Goal: Task Accomplishment & Management: Complete application form

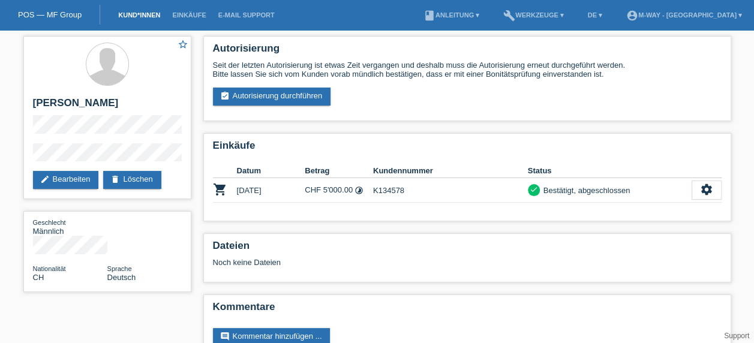
click at [142, 12] on link "Kund*innen" at bounding box center [139, 14] width 54 height 7
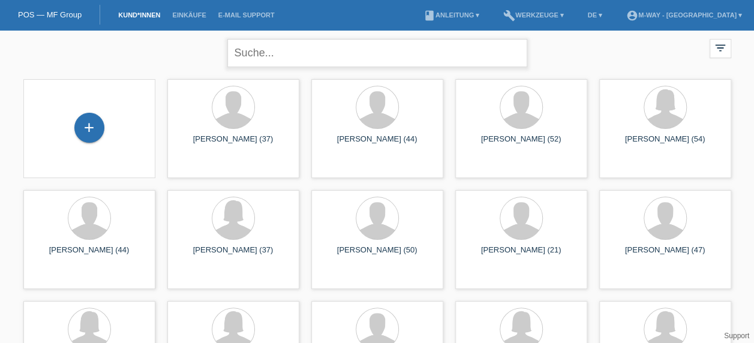
click at [277, 55] on input "text" at bounding box center [377, 53] width 300 height 28
type input "jayaweeras"
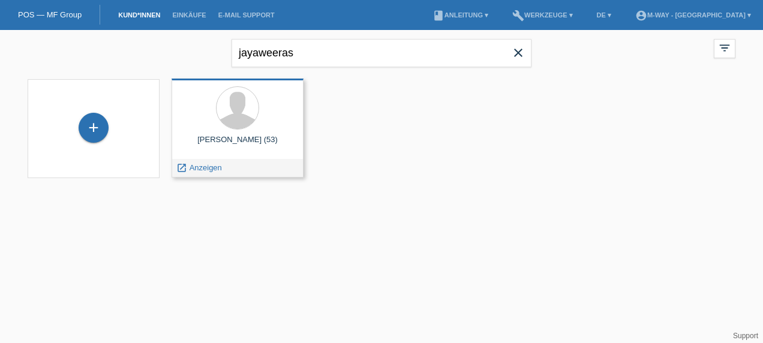
click at [263, 104] on div at bounding box center [237, 108] width 113 height 45
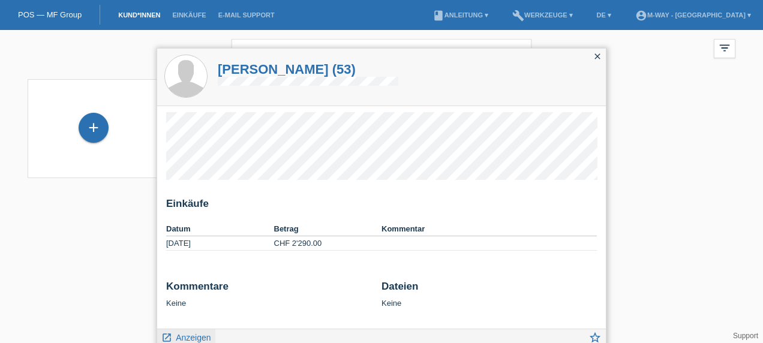
click at [181, 337] on span "Anzeigen" at bounding box center [193, 338] width 35 height 10
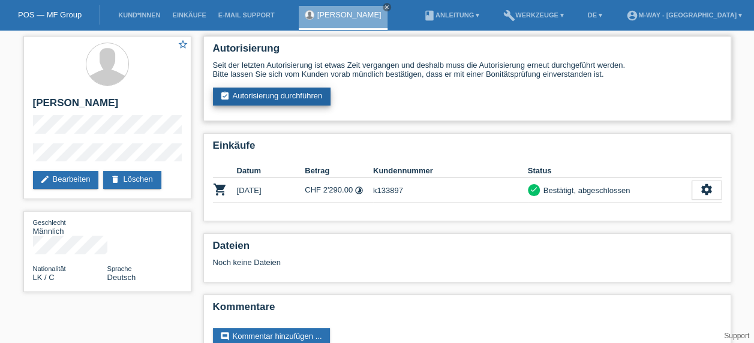
click at [273, 88] on link "assignment_turned_in Autorisierung durchführen" at bounding box center [272, 97] width 118 height 18
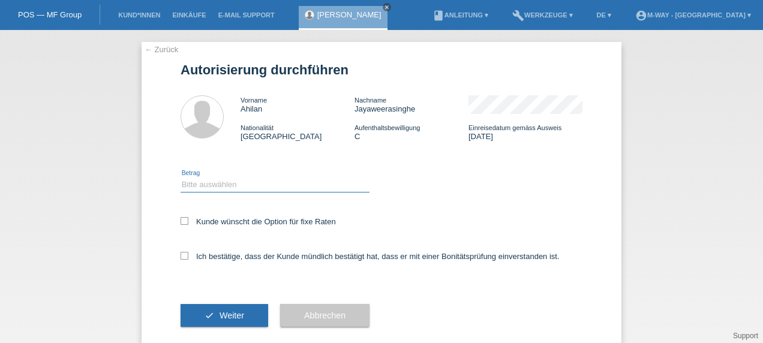
click at [190, 180] on select "Bitte auswählen CHF 1.00 - CHF 499.00 CHF 500.00 - CHF 1'999.00 CHF 2'000.00 - …" at bounding box center [275, 185] width 189 height 14
select select "3"
click at [181, 178] on select "Bitte auswählen CHF 1.00 - CHF 499.00 CHF 500.00 - CHF 1'999.00 CHF 2'000.00 - …" at bounding box center [275, 185] width 189 height 14
click at [181, 224] on icon at bounding box center [185, 221] width 8 height 8
click at [181, 224] on input "Kunde wünscht die Option für fixe Raten" at bounding box center [185, 221] width 8 height 8
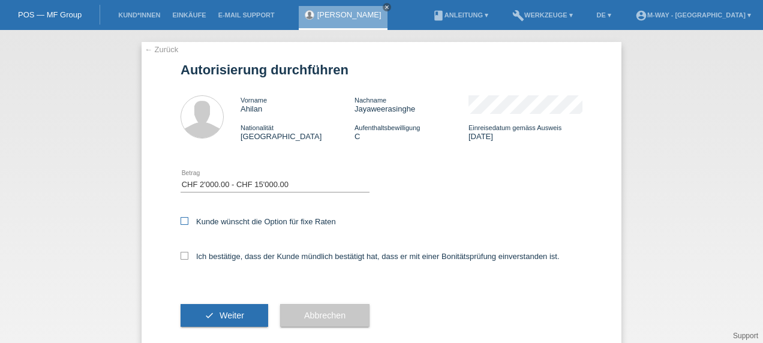
checkbox input "true"
click at [181, 259] on icon at bounding box center [185, 256] width 8 height 8
click at [181, 259] on input "Ich bestätige, dass der Kunde mündlich bestätigt hat, dass er mit einer Bonität…" at bounding box center [185, 256] width 8 height 8
checkbox input "true"
click at [220, 316] on span "Weiter" at bounding box center [232, 316] width 25 height 10
